Goal: Task Accomplishment & Management: Use online tool/utility

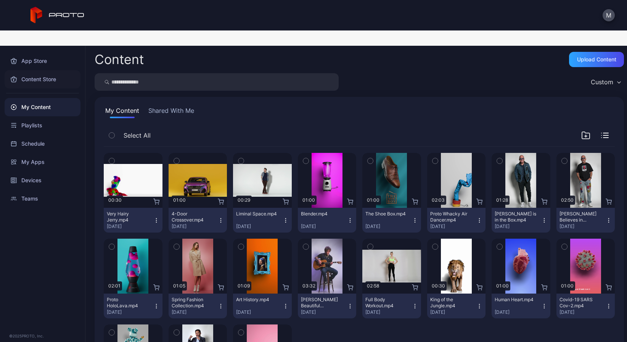
click at [42, 70] on div "Content Store" at bounding box center [43, 79] width 76 height 18
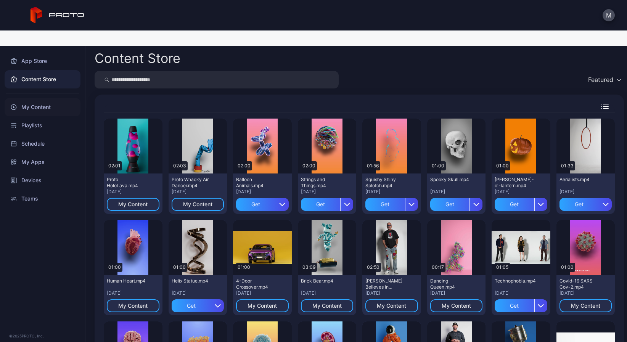
click at [52, 98] on div "My Content" at bounding box center [43, 107] width 76 height 18
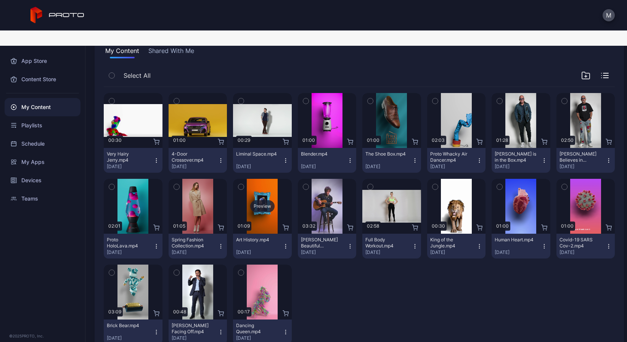
scroll to position [60, 0]
click at [205, 264] on div "Preview" at bounding box center [198, 291] width 59 height 55
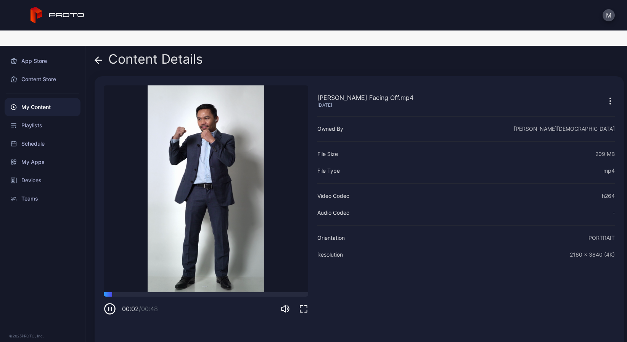
click at [606, 97] on icon "button" at bounding box center [610, 101] width 9 height 9
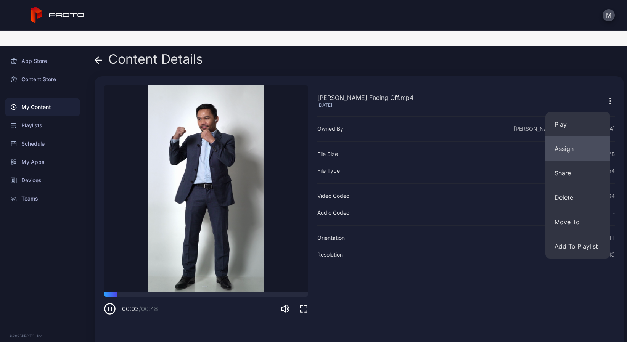
click at [567, 139] on button "Assign" at bounding box center [578, 149] width 65 height 24
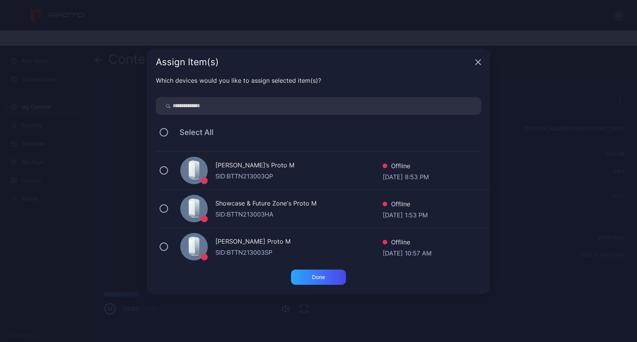
click at [476, 62] on icon "button" at bounding box center [478, 62] width 6 height 6
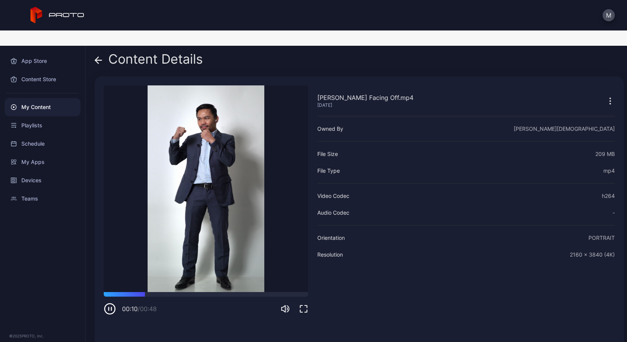
click at [98, 56] on icon at bounding box center [99, 60] width 8 height 8
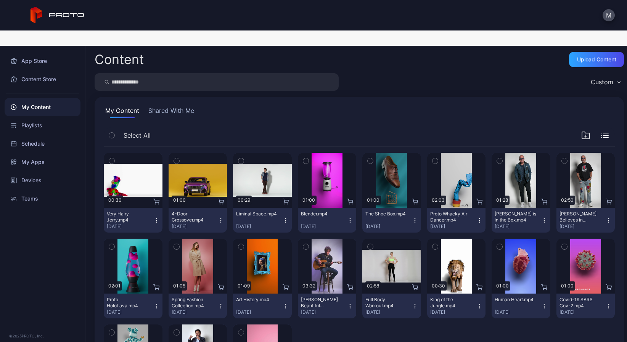
scroll to position [60, 0]
